Goal: Find specific page/section: Find specific page/section

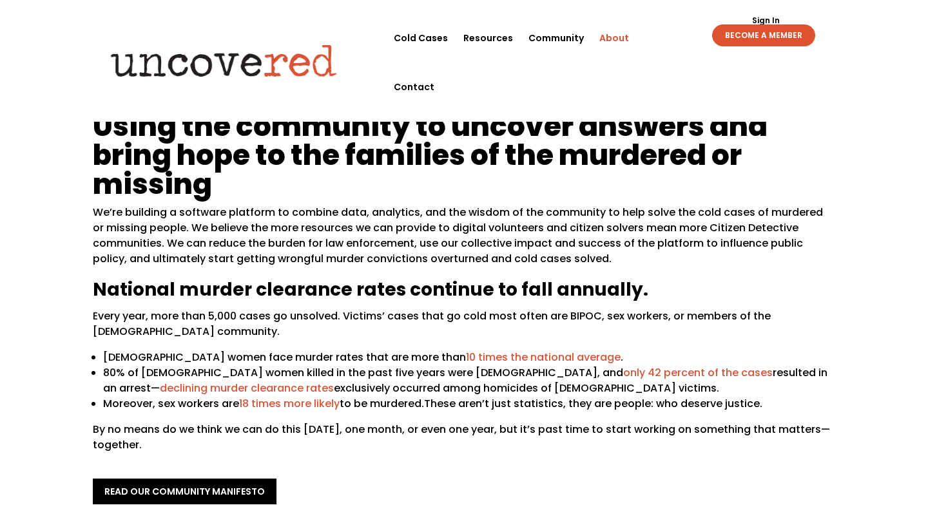
click at [664, 39] on div "Sign Out Sign In BECOME A MEMBER Sign Out Sign In BECOME A MEMBER" at bounding box center [742, 30] width 177 height 33
click at [654, 40] on div "Sign Out Sign In BECOME A MEMBER Sign Out Sign In BECOME A MEMBER" at bounding box center [743, 29] width 184 height 39
click at [655, 36] on div "Sign Out Sign In BECOME A MEMBER Sign Out Sign In BECOME A MEMBER" at bounding box center [742, 30] width 177 height 33
click at [410, 383] on span "80% of [DEMOGRAPHIC_DATA] women killed in the past five years were [DEMOGRAPHIC…" at bounding box center [465, 380] width 724 height 30
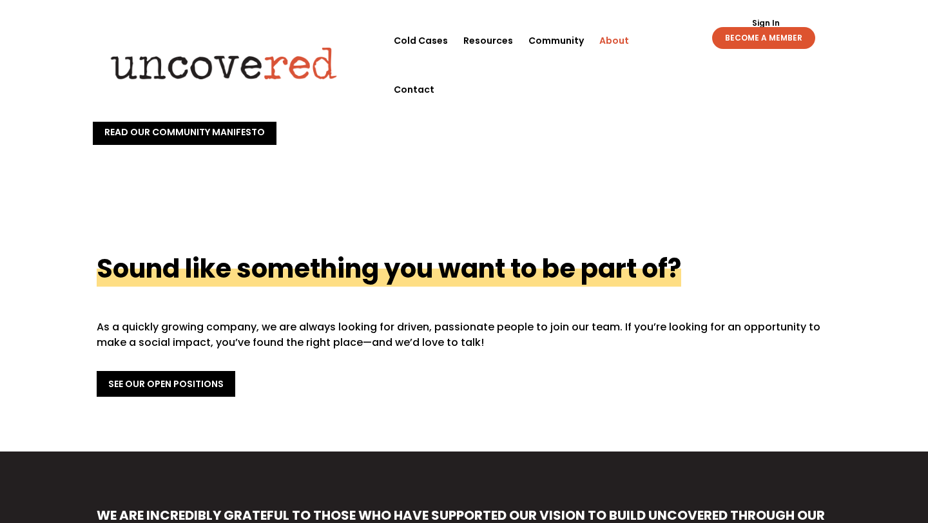
scroll to position [336, 0]
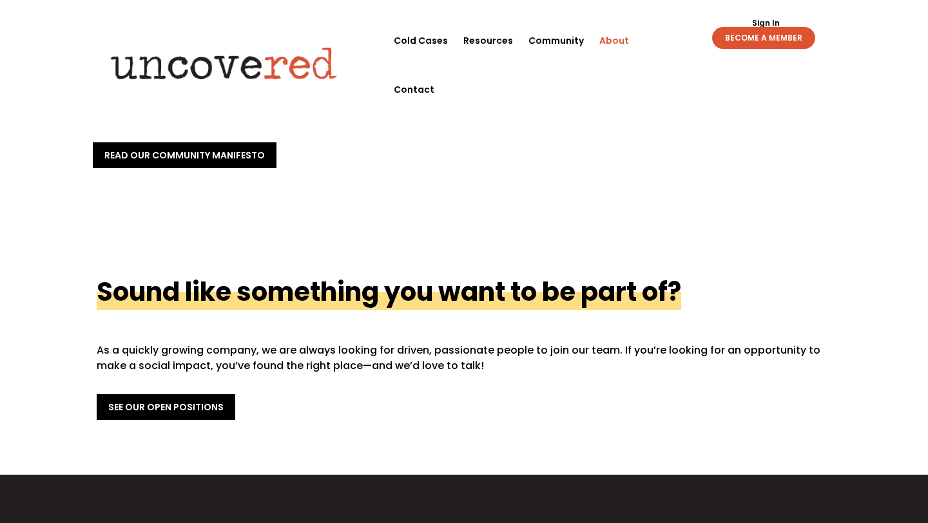
click at [657, 41] on div "Sign Out Sign In BECOME A MEMBER Sign Out Sign In BECOME A MEMBER" at bounding box center [742, 32] width 177 height 33
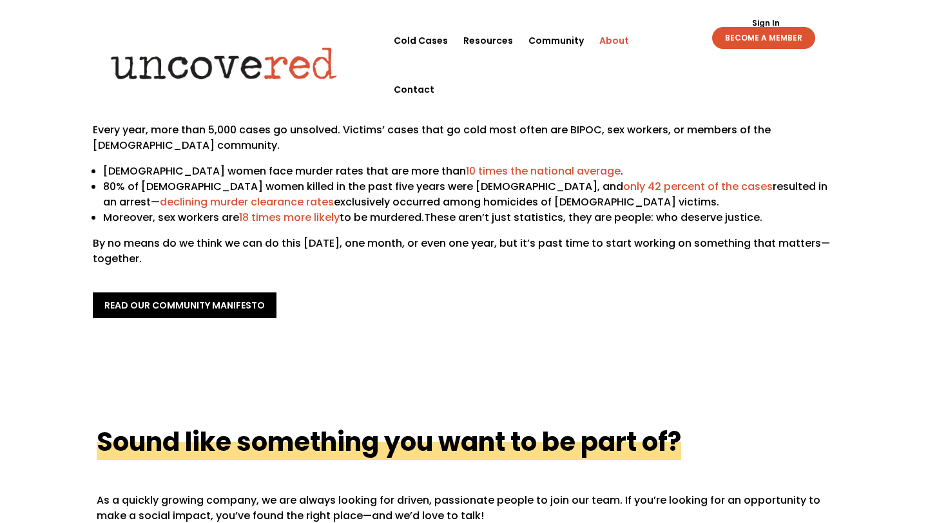
scroll to position [0, 0]
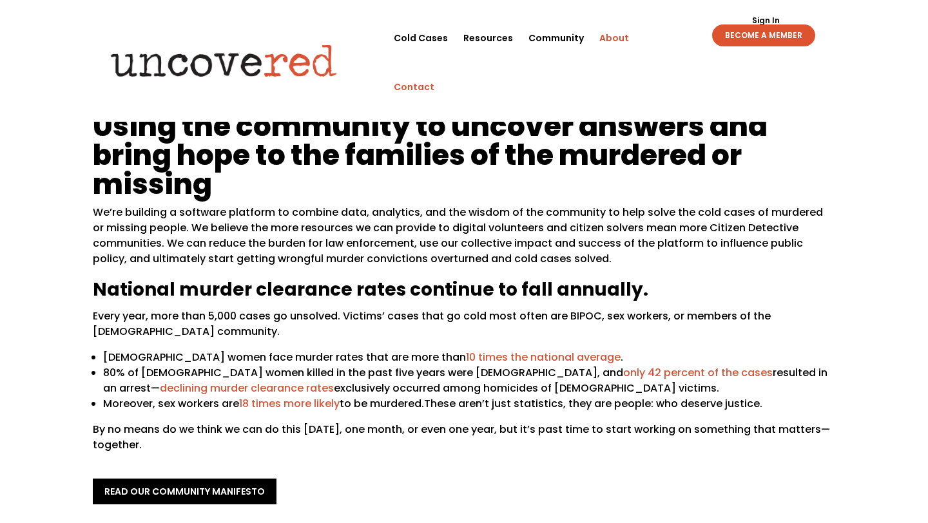
click at [442, 62] on li "Contact" at bounding box center [414, 86] width 56 height 49
click at [434, 62] on link "Contact" at bounding box center [414, 86] width 41 height 49
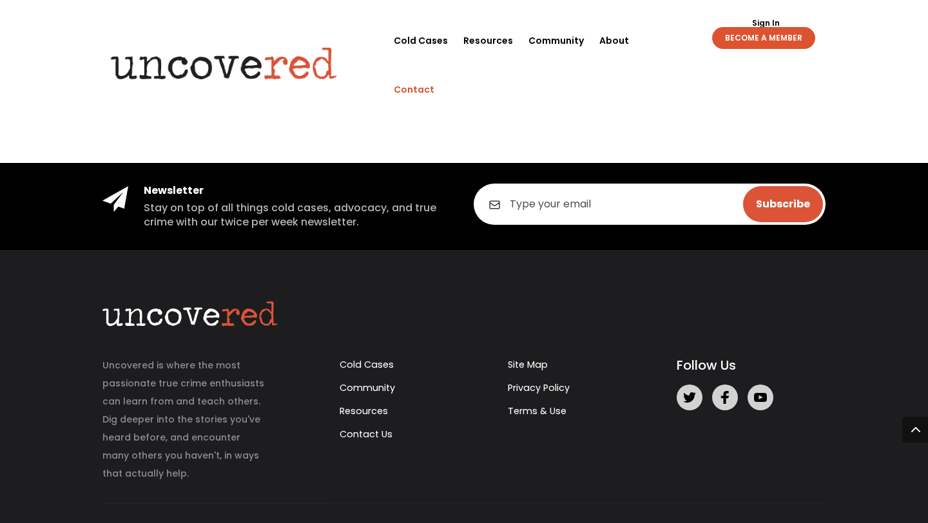
scroll to position [658, 0]
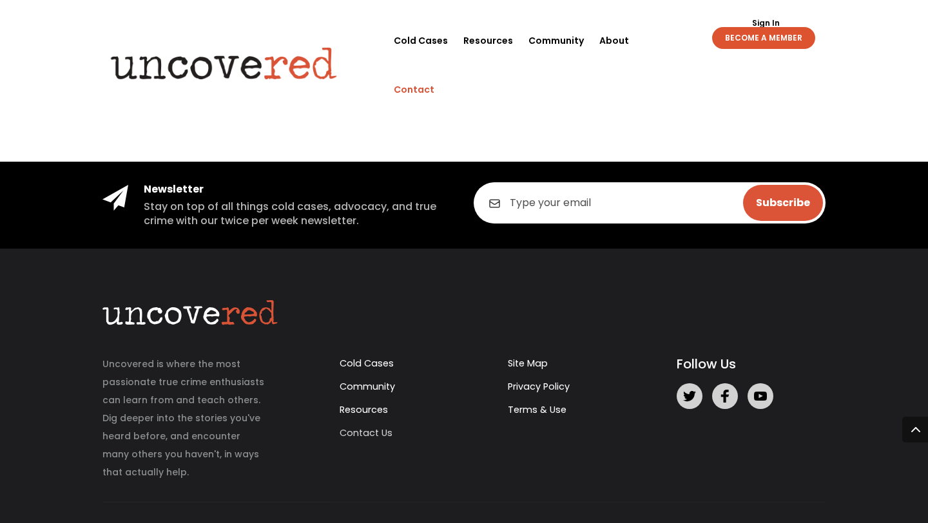
click at [377, 437] on link "Contact Us" at bounding box center [365, 432] width 53 height 13
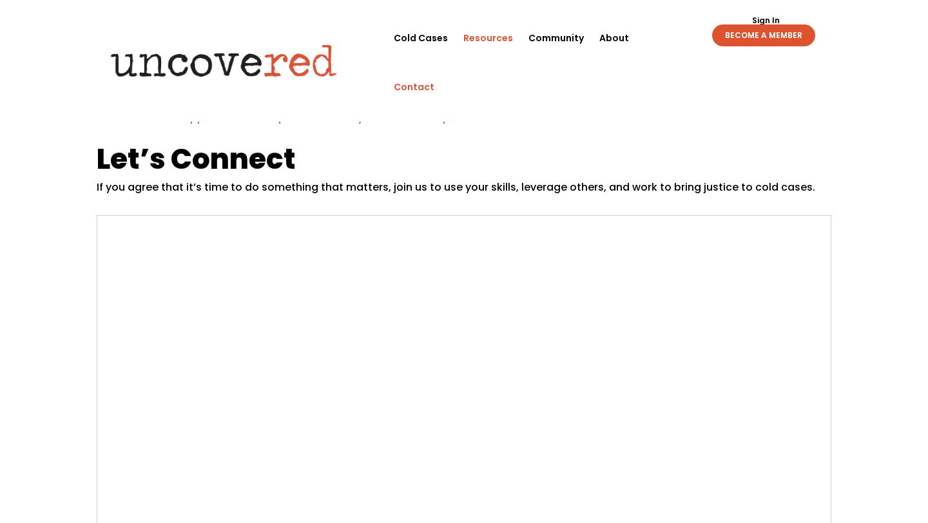
click at [481, 38] on link "Resources" at bounding box center [488, 38] width 50 height 49
